Goal: Check status: Check status

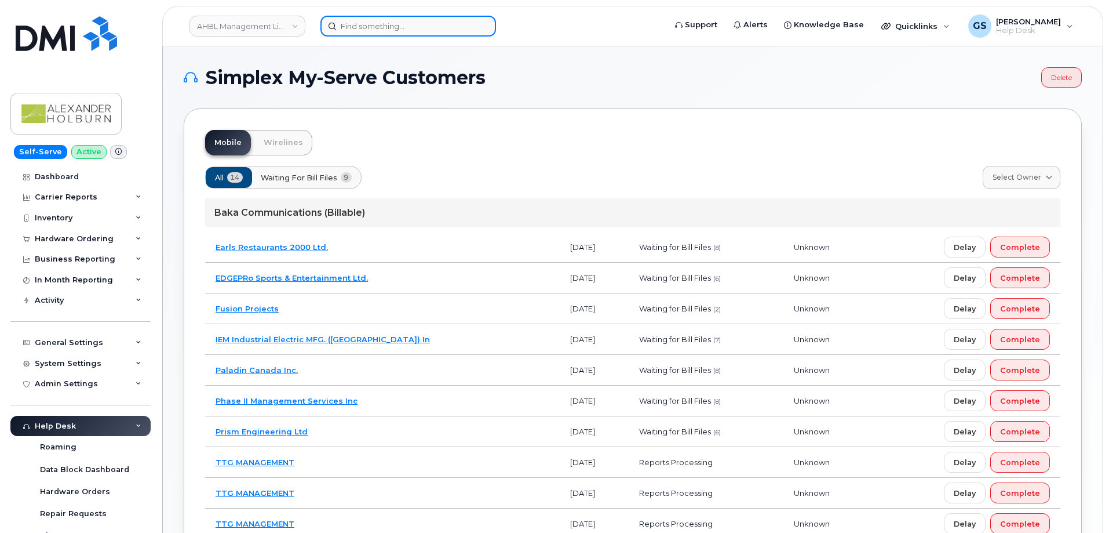
click at [445, 21] on input at bounding box center [409, 26] width 176 height 21
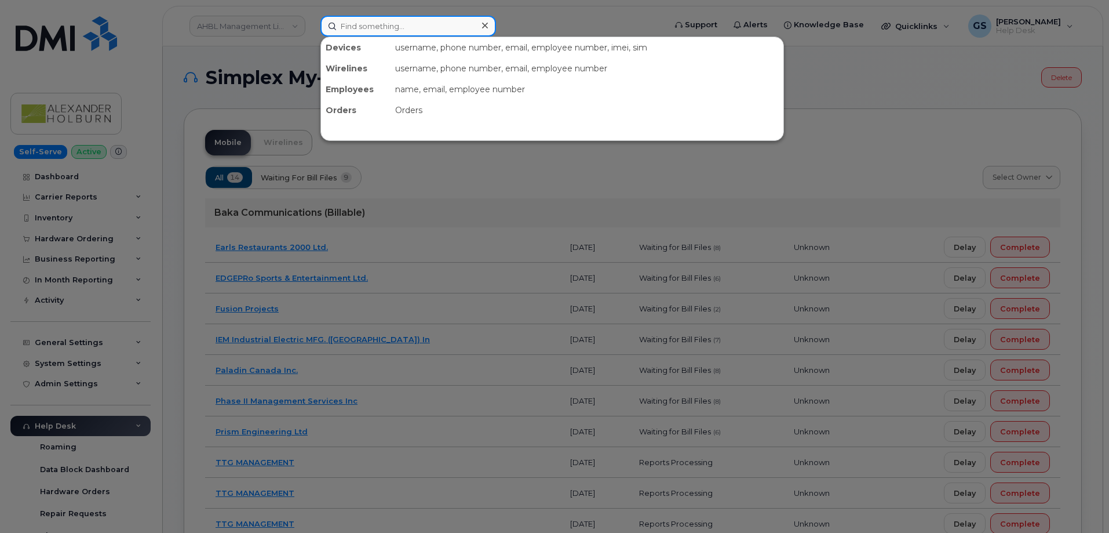
paste input "514-260-3437"
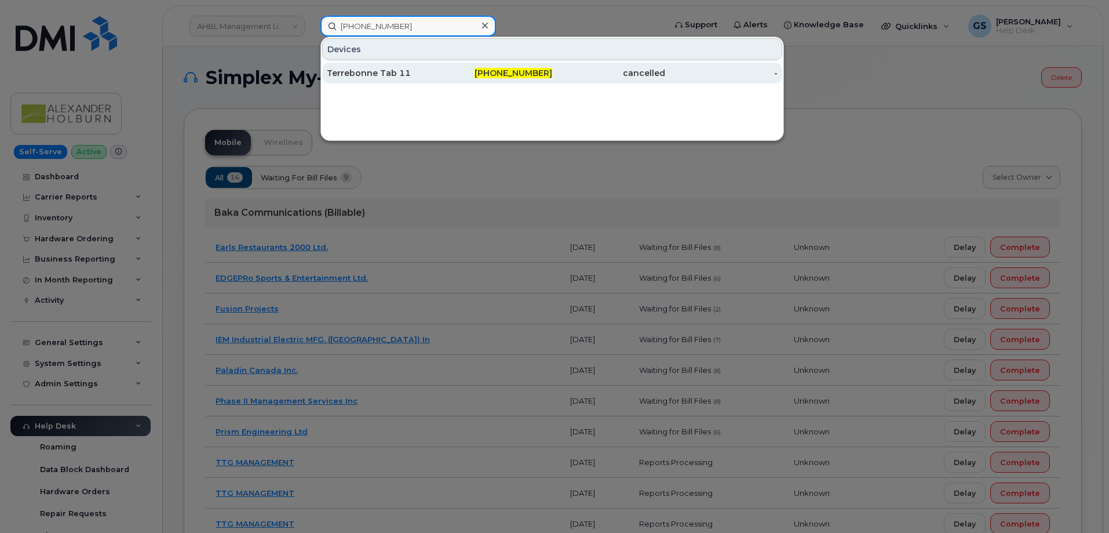
type input "514-260-3437"
click at [420, 75] on div "Terrebonne Tab 11" at bounding box center [383, 73] width 113 height 12
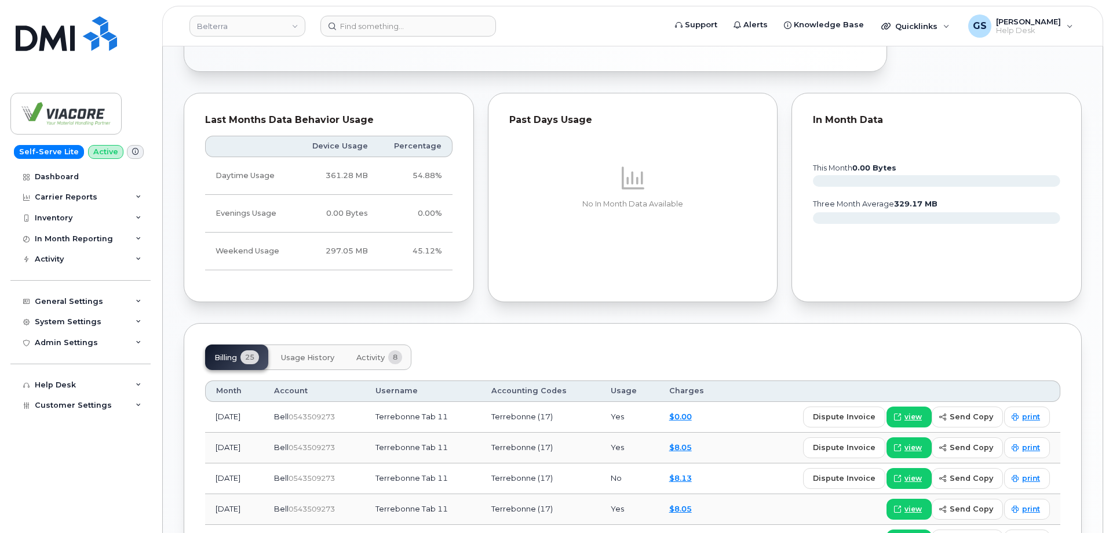
scroll to position [696, 0]
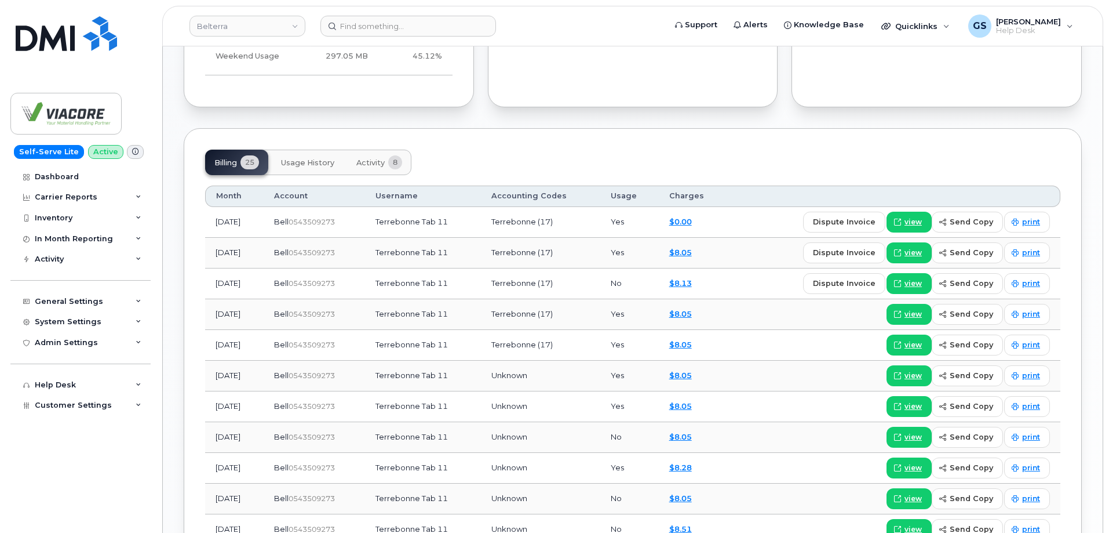
click at [380, 162] on span "Activity" at bounding box center [370, 162] width 28 height 9
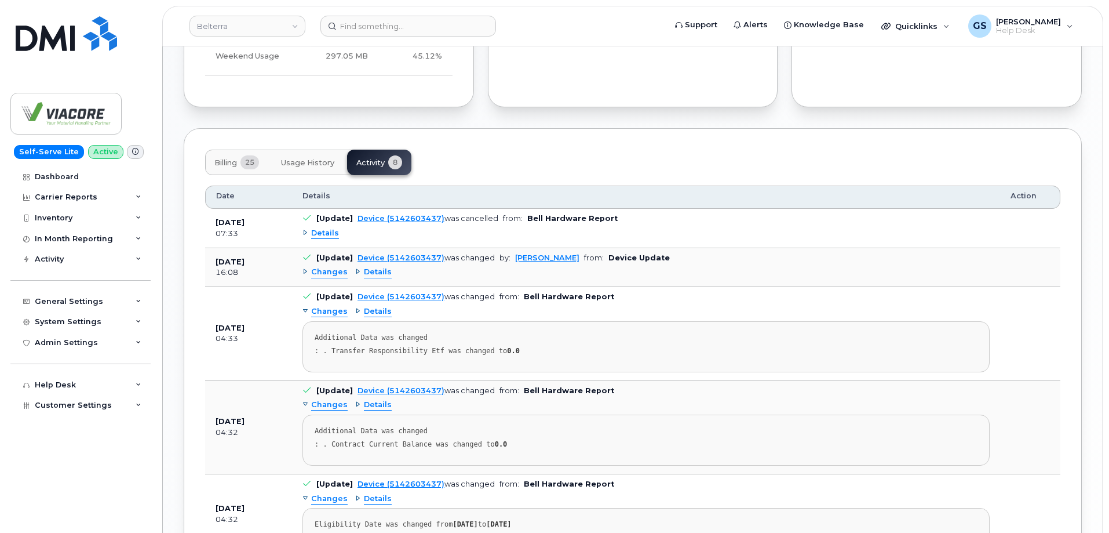
click at [334, 233] on span "Details" at bounding box center [325, 233] width 28 height 11
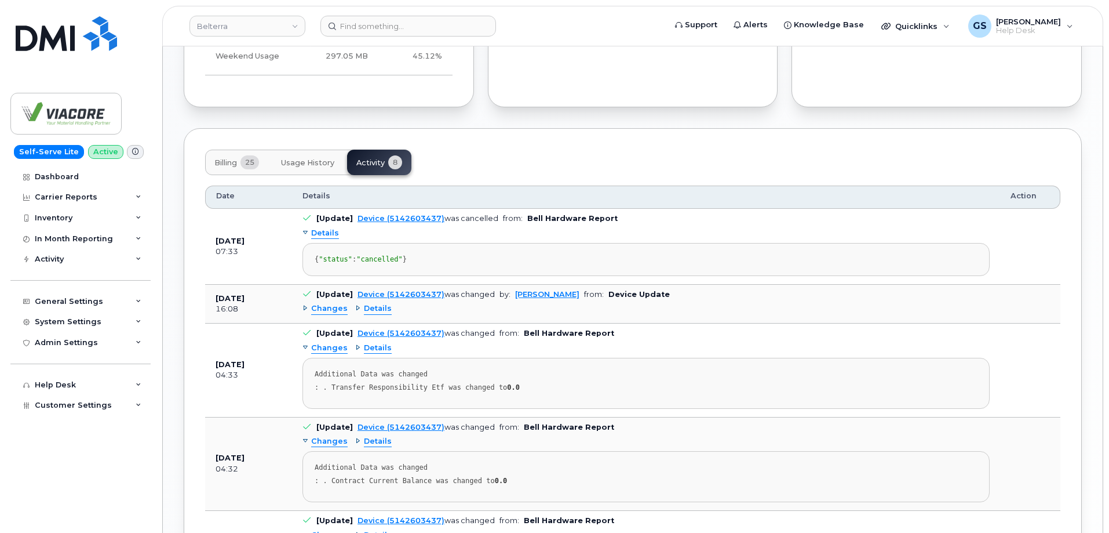
click at [334, 233] on span "Details" at bounding box center [325, 233] width 28 height 11
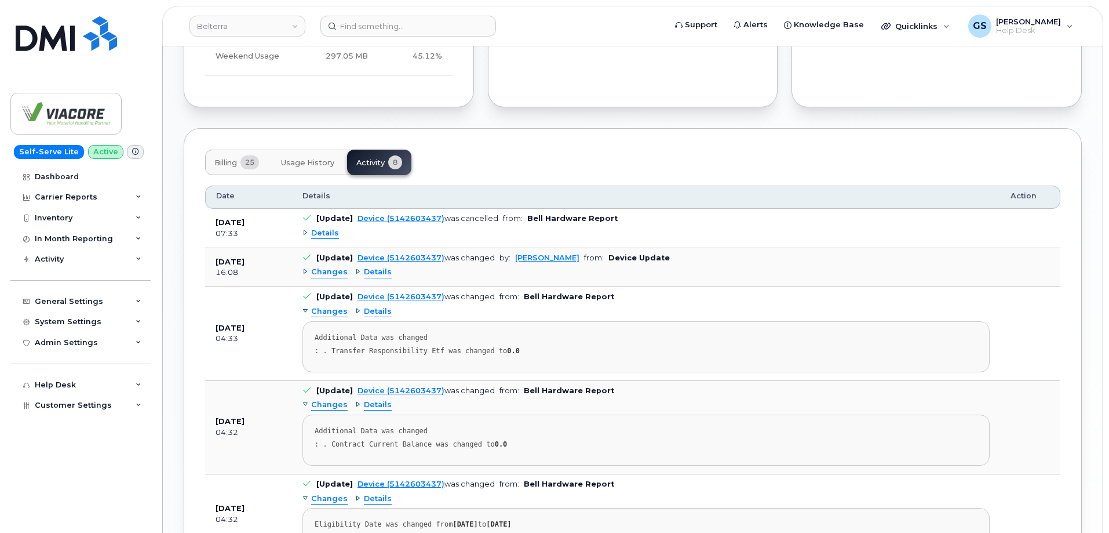
click at [535, 223] on td "[Update] Device (5142603437) was cancelled from: Bell Hardware Report Details" at bounding box center [646, 228] width 708 height 39
click at [329, 230] on span "Details" at bounding box center [325, 233] width 28 height 11
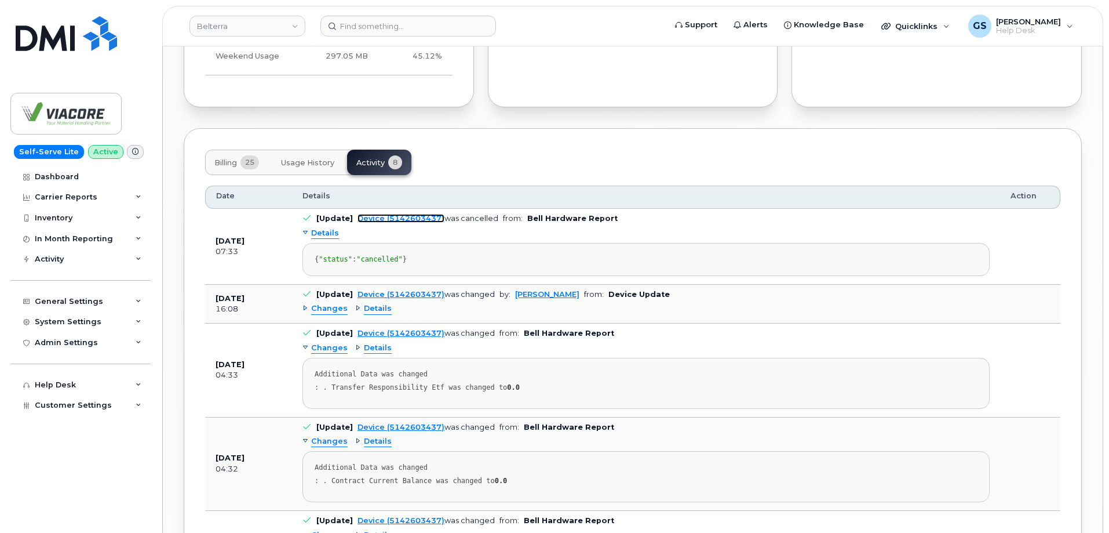
click at [388, 218] on link "Device (5142603437)" at bounding box center [401, 218] width 87 height 9
